Goal: Check status: Check status

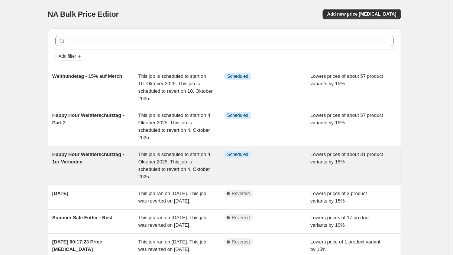
click at [200, 161] on span "This job is scheduled to start on 4. Oktober 2025. This job is scheduled to rev…" at bounding box center [174, 165] width 73 height 28
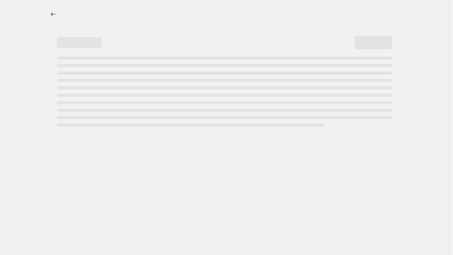
select select "percentage"
select select "no_change"
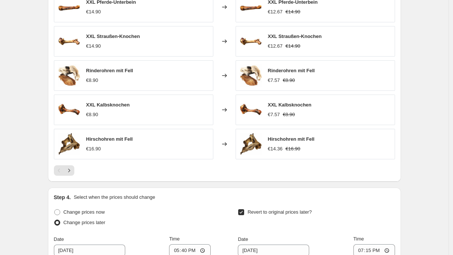
scroll to position [490, 0]
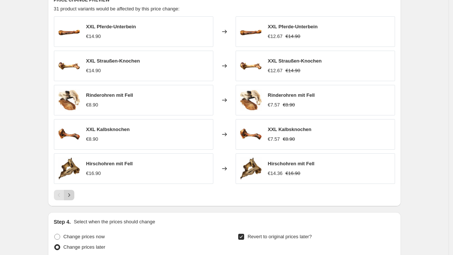
click at [73, 196] on icon "Next" at bounding box center [68, 194] width 7 height 7
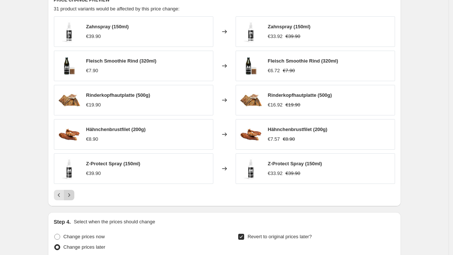
click at [73, 195] on icon "Next" at bounding box center [68, 194] width 7 height 7
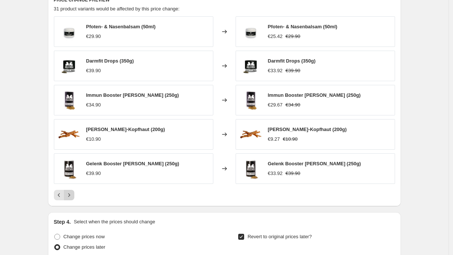
click at [73, 195] on icon "Next" at bounding box center [68, 194] width 7 height 7
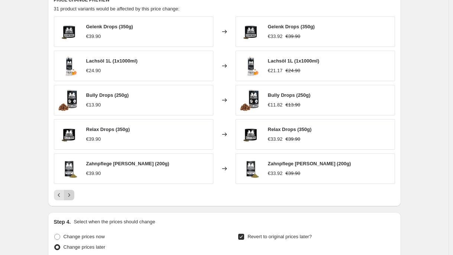
click at [73, 195] on icon "Next" at bounding box center [68, 194] width 7 height 7
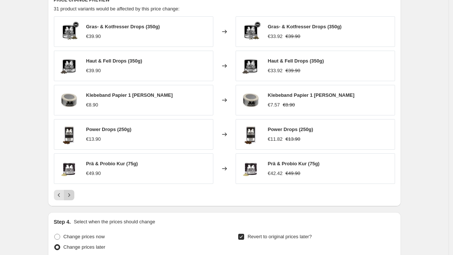
click at [69, 194] on icon "Next" at bounding box center [68, 194] width 7 height 7
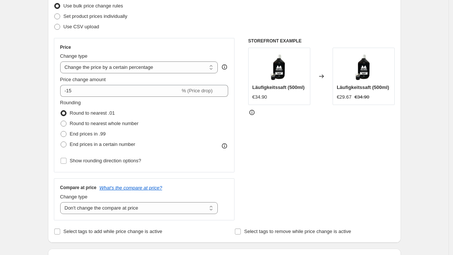
scroll to position [0, 0]
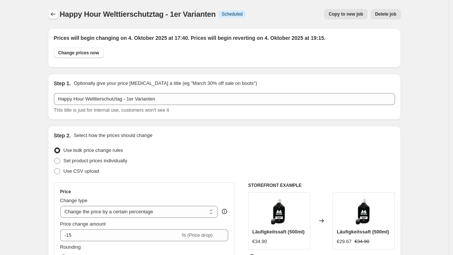
click at [56, 16] on icon "Price change jobs" at bounding box center [52, 13] width 7 height 7
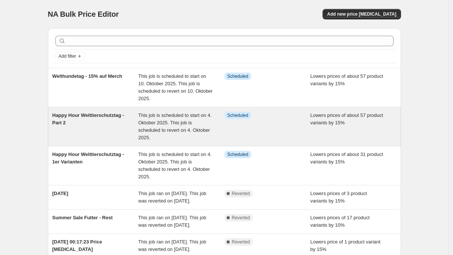
click at [76, 135] on div "Happy Hour Welttierschutztag - Part 2" at bounding box center [95, 126] width 86 height 30
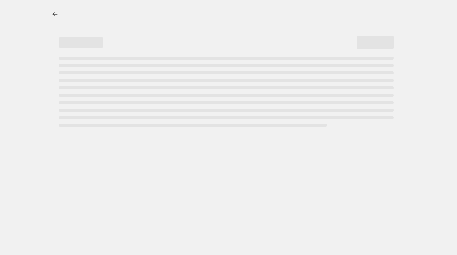
select select "percentage"
select select "no_change"
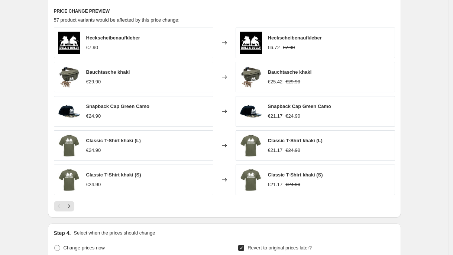
scroll to position [499, 0]
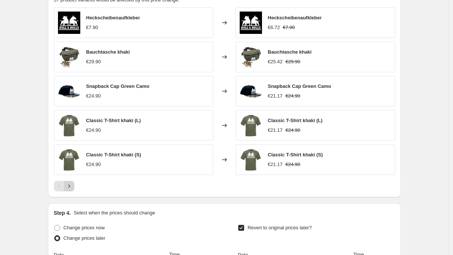
click at [74, 186] on button "Next" at bounding box center [69, 186] width 10 height 10
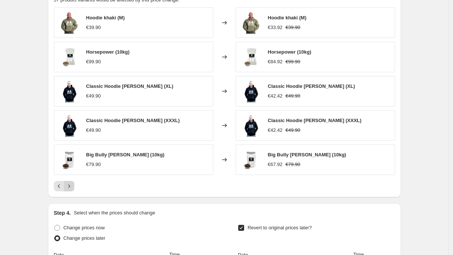
click at [73, 189] on icon "Next" at bounding box center [68, 185] width 7 height 7
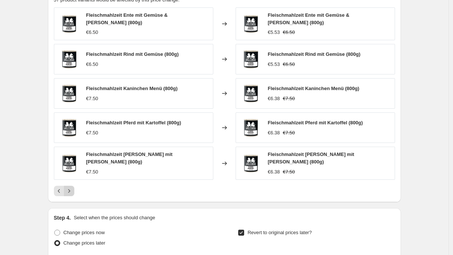
click at [73, 189] on icon "Next" at bounding box center [68, 190] width 7 height 7
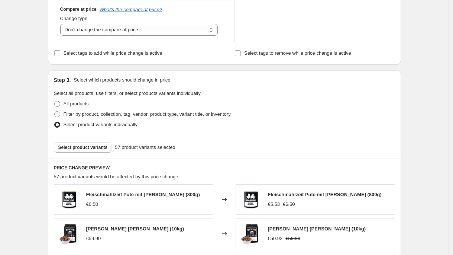
scroll to position [269, 0]
